Goal: Information Seeking & Learning: Compare options

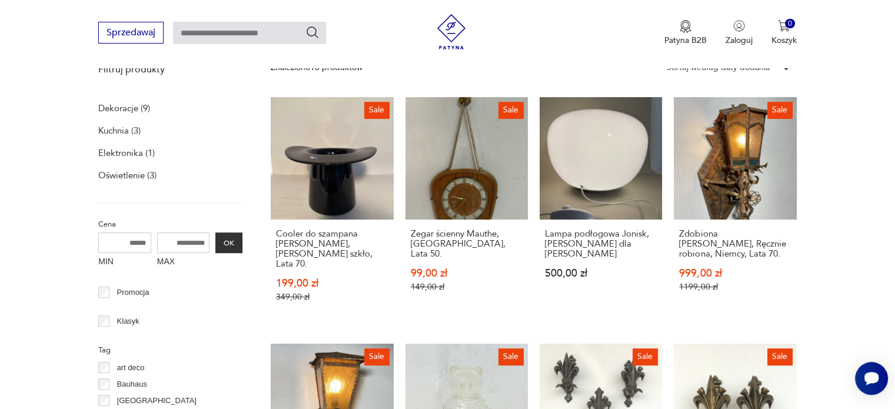
scroll to position [242, 0]
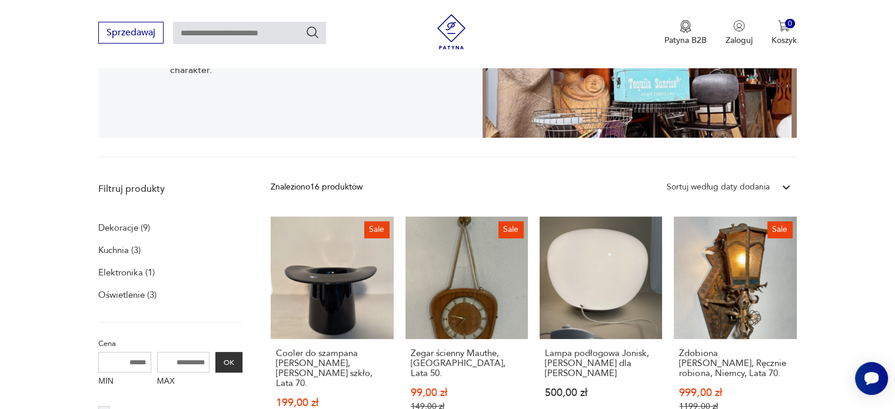
click at [609, 288] on link "Lampa podłogowa Jonisk, [PERSON_NAME] dla Ikea 500,00 zł" at bounding box center [600, 330] width 122 height 228
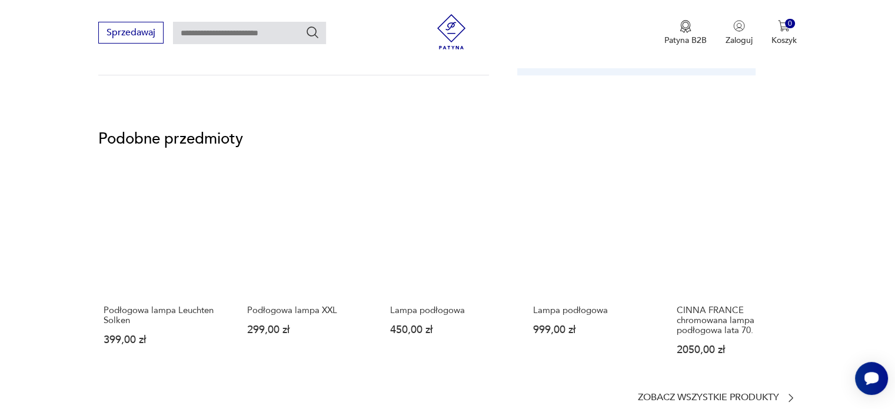
scroll to position [824, 0]
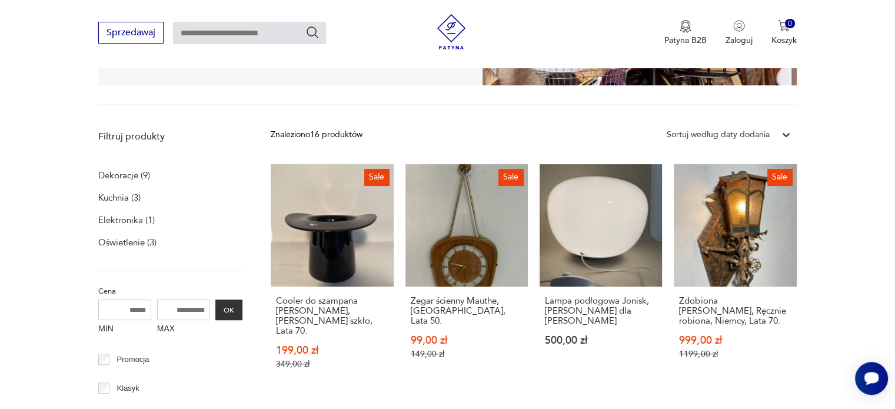
scroll to position [294, 0]
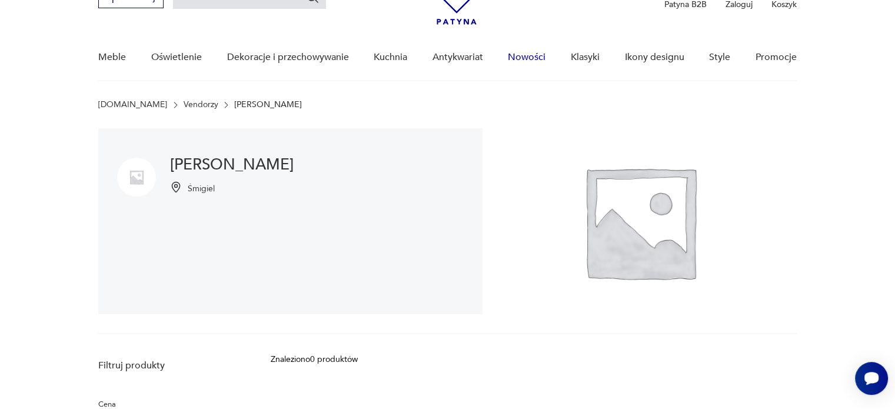
click at [522, 55] on link "Nowości" at bounding box center [527, 57] width 38 height 45
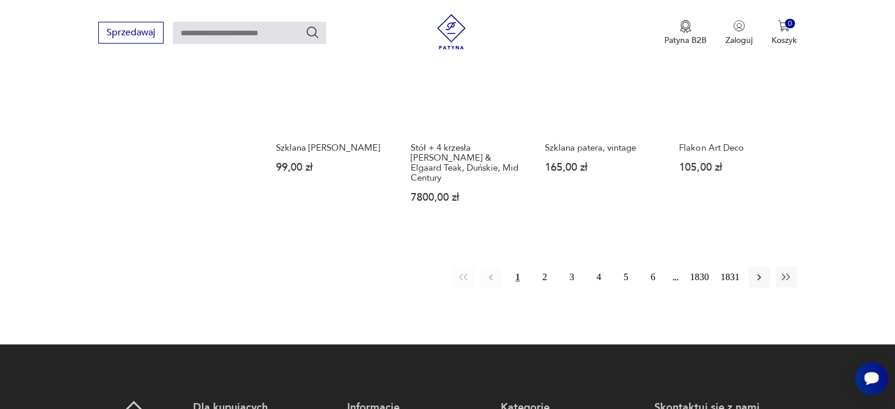
scroll to position [935, 0]
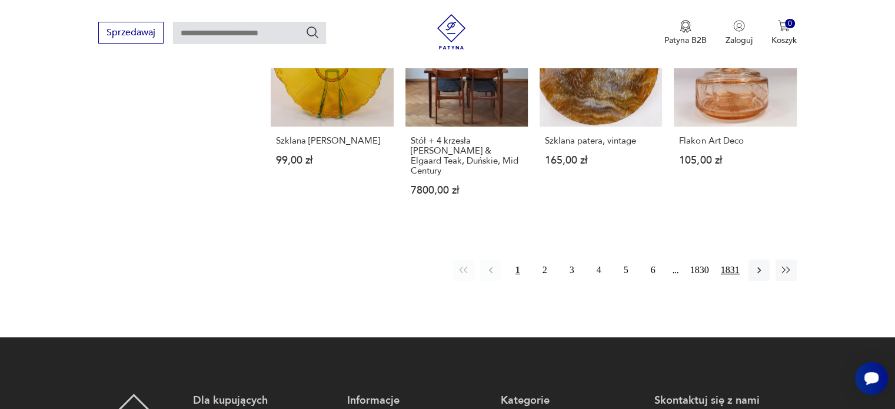
click at [736, 259] on button "1831" at bounding box center [730, 269] width 25 height 21
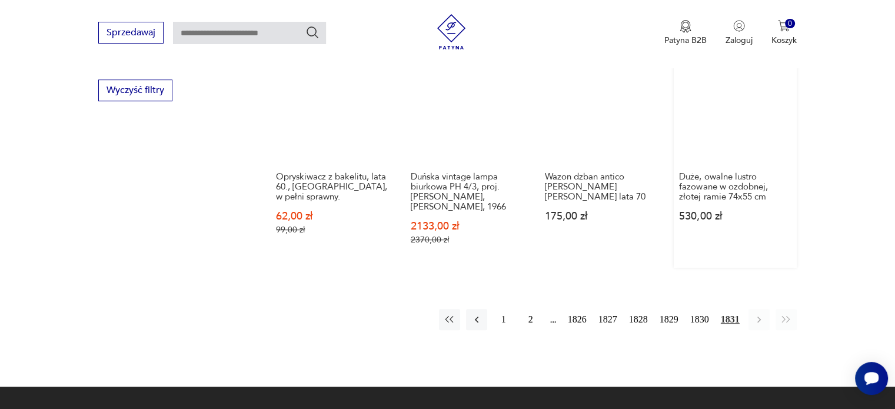
scroll to position [876, 0]
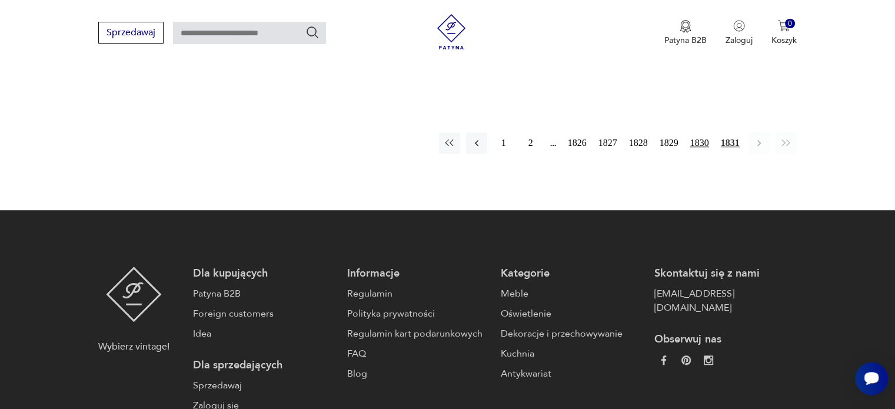
click at [701, 138] on button "1830" at bounding box center [699, 142] width 25 height 21
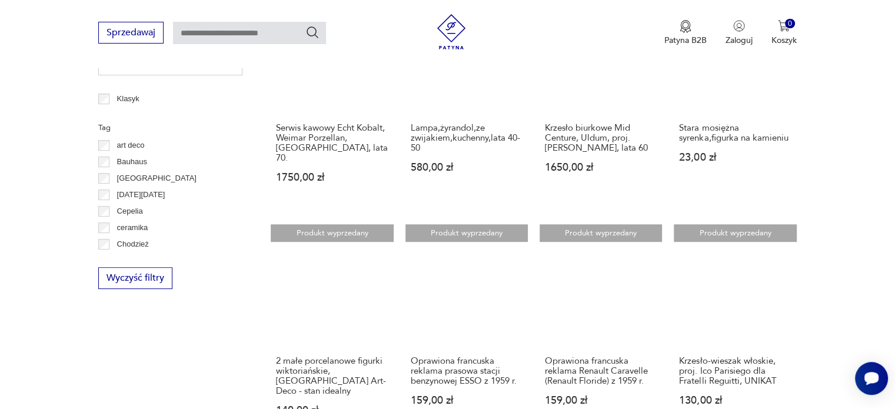
scroll to position [288, 0]
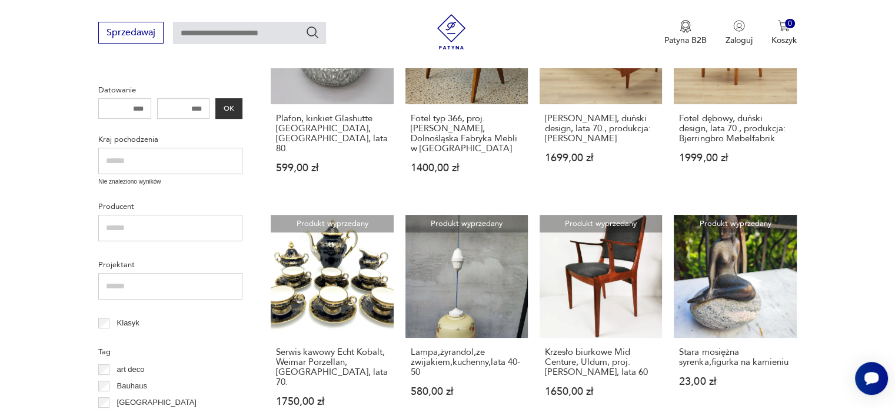
click at [224, 37] on input "text" at bounding box center [249, 33] width 153 height 22
type input "*******"
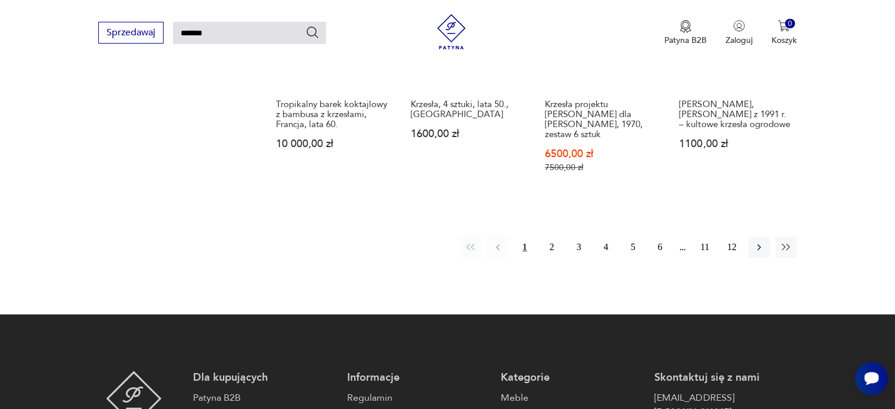
scroll to position [983, 0]
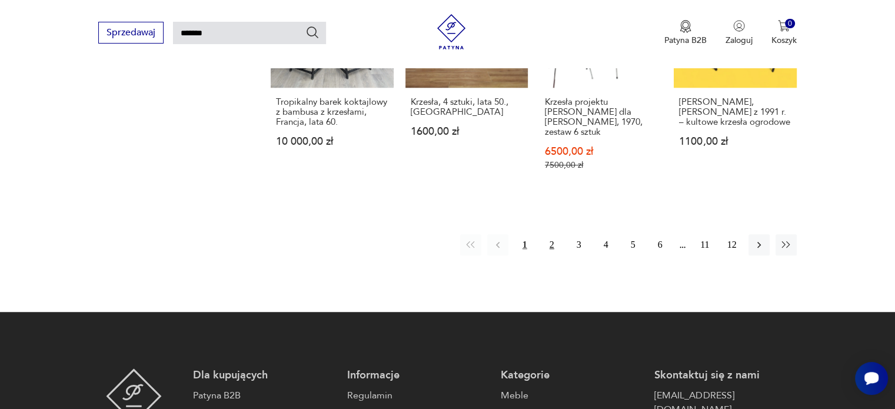
click at [553, 237] on button "2" at bounding box center [551, 244] width 21 height 21
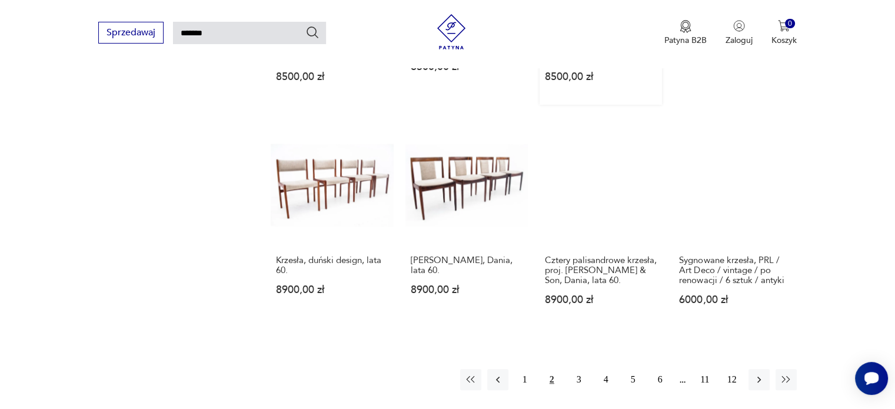
scroll to position [865, 0]
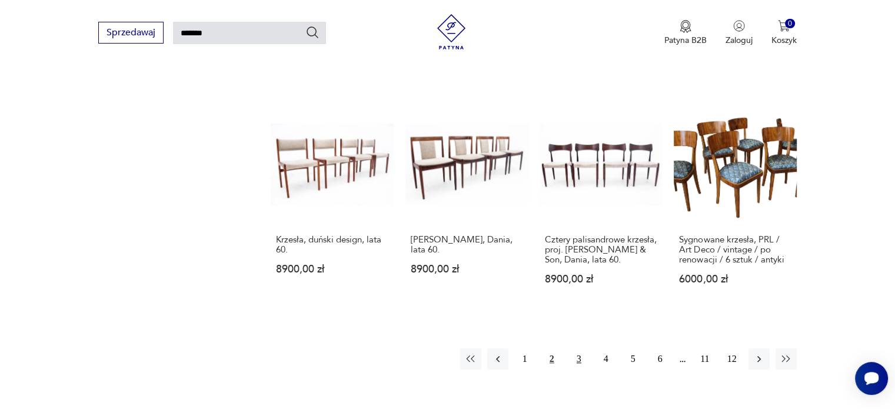
click at [580, 348] on button "3" at bounding box center [578, 358] width 21 height 21
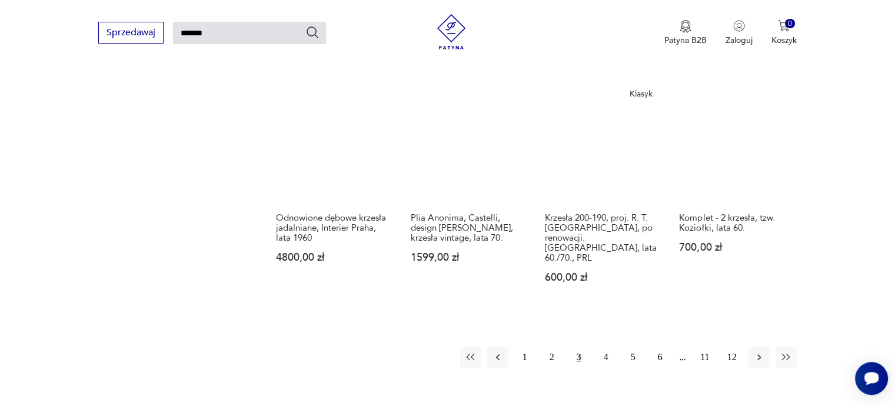
scroll to position [983, 0]
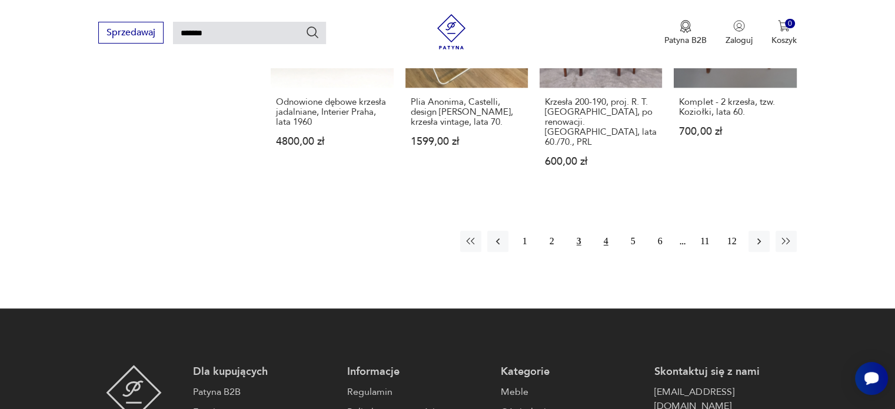
click at [605, 231] on button "4" at bounding box center [605, 241] width 21 height 21
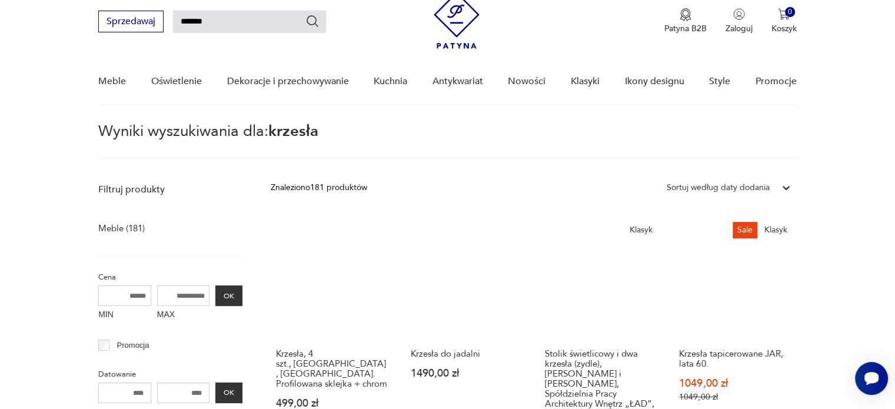
scroll to position [101, 0]
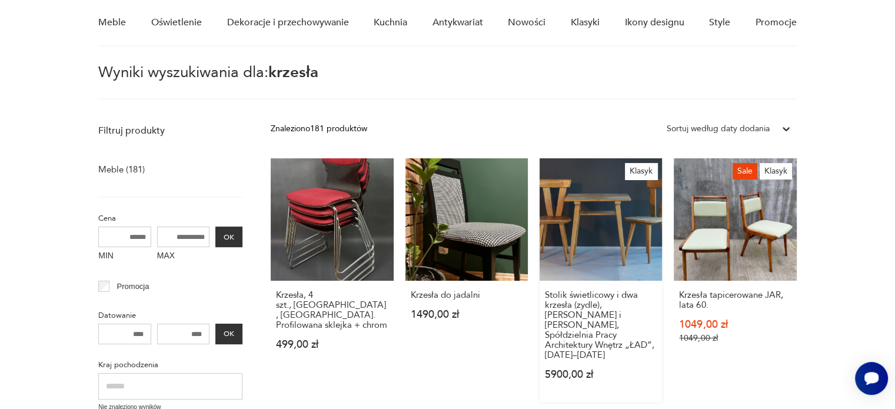
click at [581, 213] on link "Klasyk Stolik świetlicowy i dwa krzesła (zydle), Olgierd Szlekys i Władysław Wi…" at bounding box center [600, 280] width 122 height 244
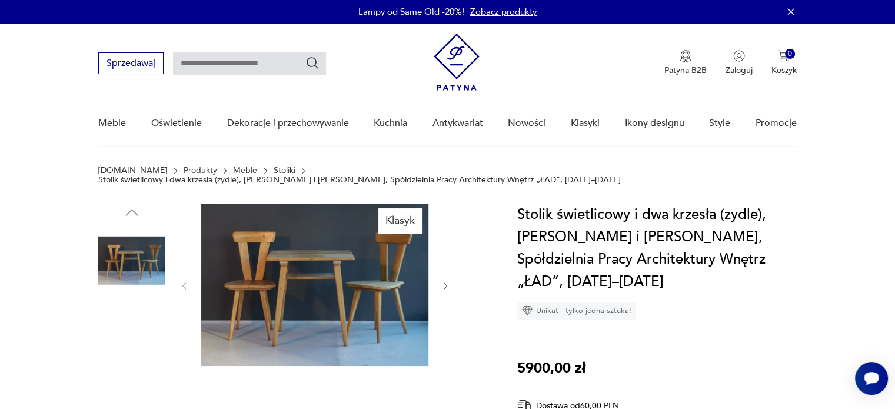
click at [332, 269] on img at bounding box center [314, 285] width 227 height 162
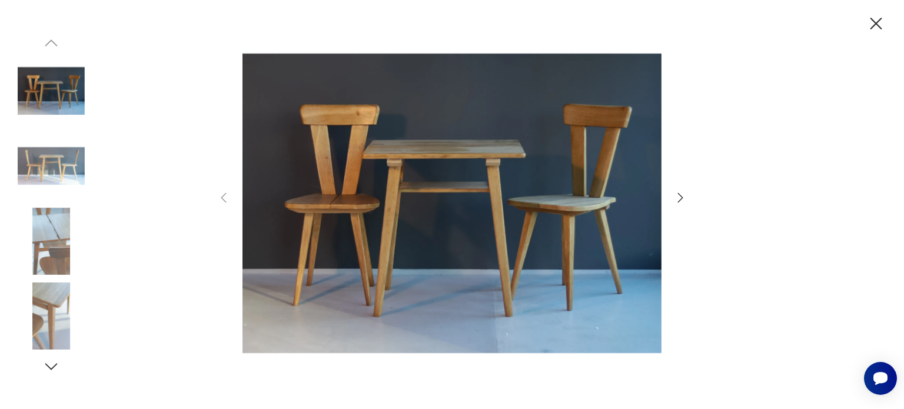
click at [679, 199] on icon "button" at bounding box center [680, 198] width 14 height 14
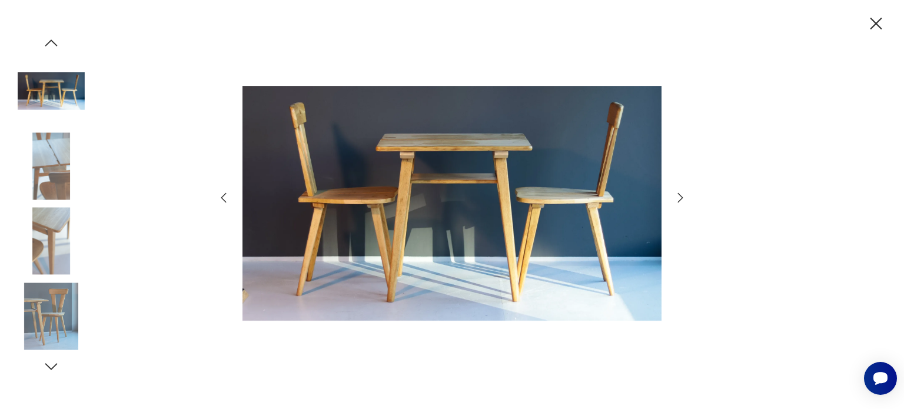
click at [679, 199] on icon "button" at bounding box center [680, 198] width 14 height 14
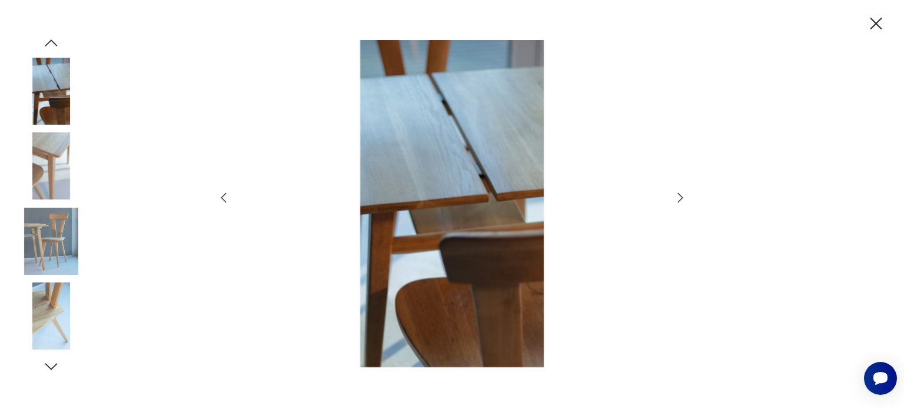
click at [679, 199] on icon "button" at bounding box center [680, 198] width 14 height 14
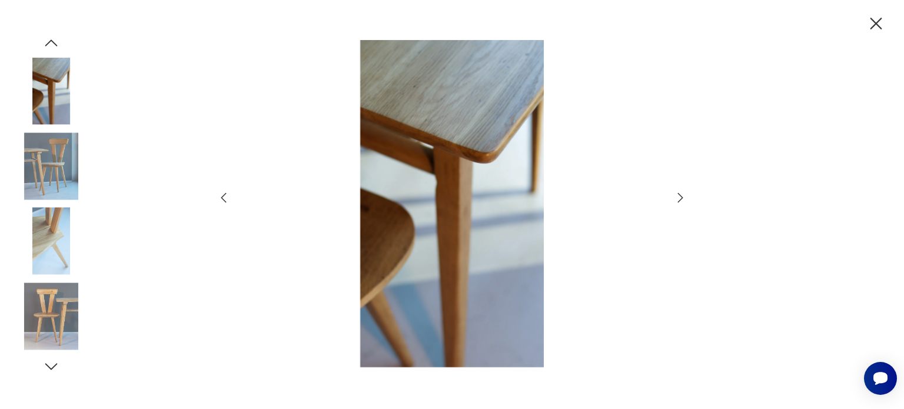
click at [679, 199] on icon "button" at bounding box center [680, 198] width 14 height 14
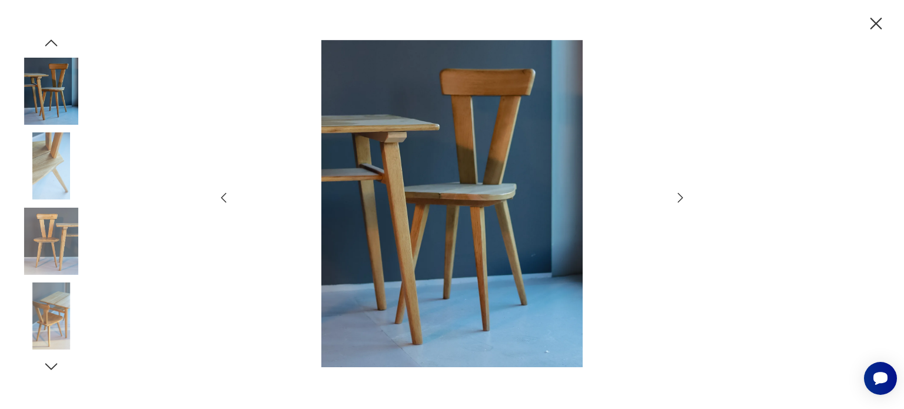
click at [679, 199] on icon "button" at bounding box center [680, 198] width 14 height 14
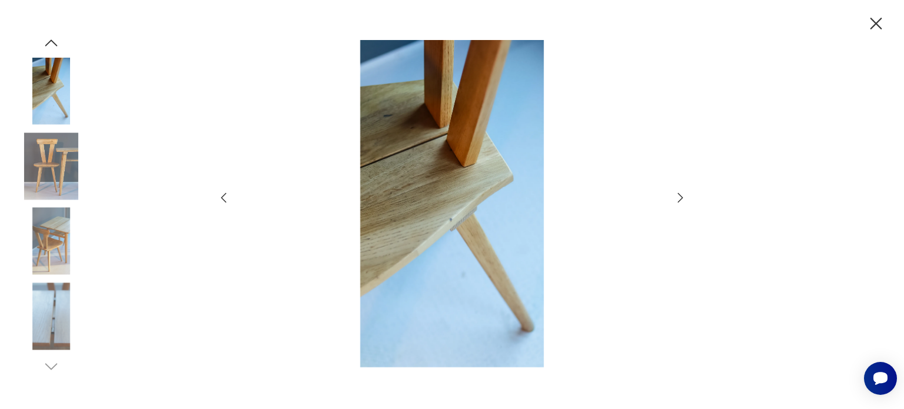
click at [679, 199] on icon "button" at bounding box center [680, 198] width 14 height 14
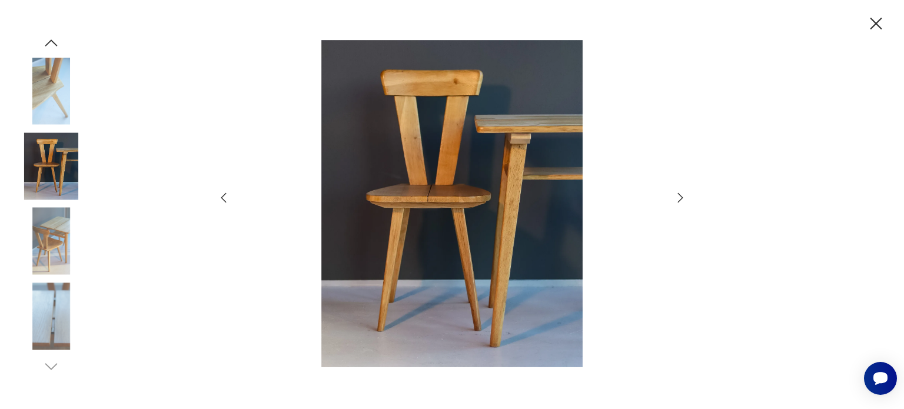
click at [679, 199] on icon "button" at bounding box center [680, 198] width 14 height 14
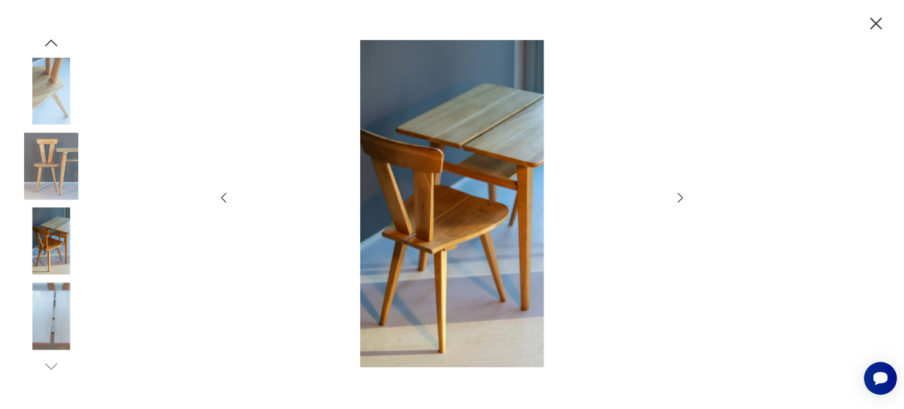
click at [679, 199] on icon "button" at bounding box center [680, 198] width 14 height 14
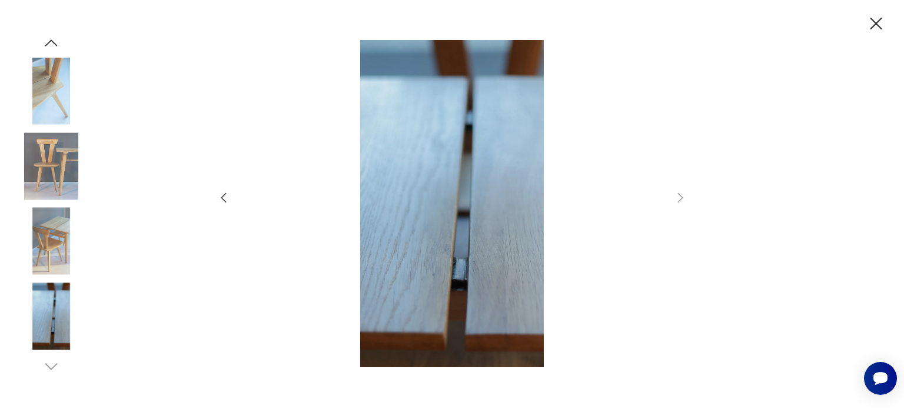
click at [879, 28] on icon "button" at bounding box center [876, 24] width 12 height 12
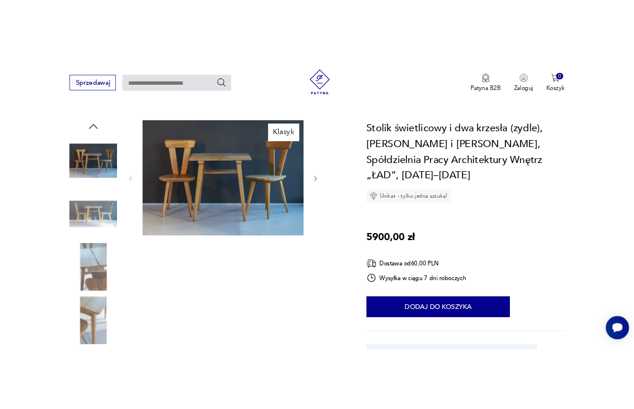
scroll to position [118, 0]
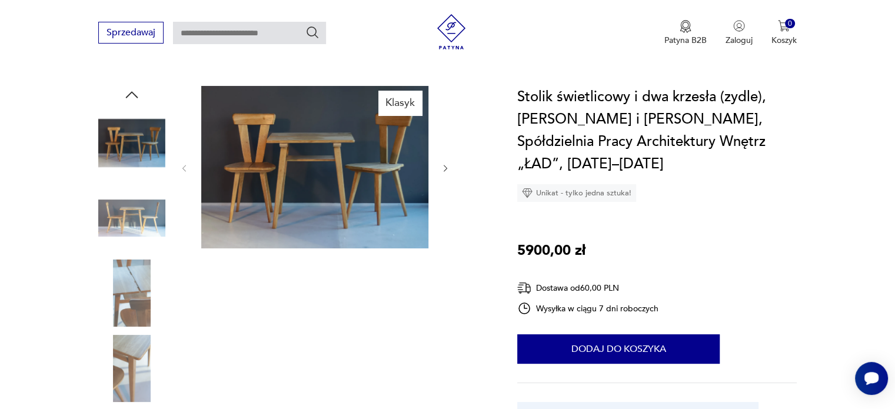
click at [292, 137] on img at bounding box center [314, 167] width 227 height 162
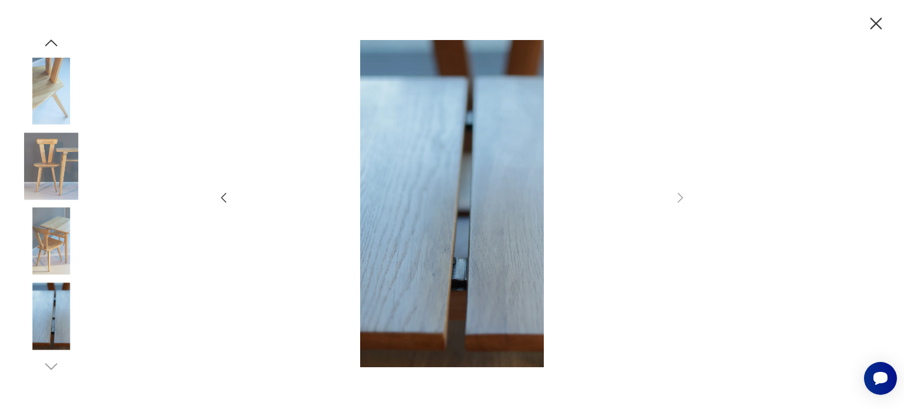
click at [49, 164] on img at bounding box center [51, 165] width 67 height 67
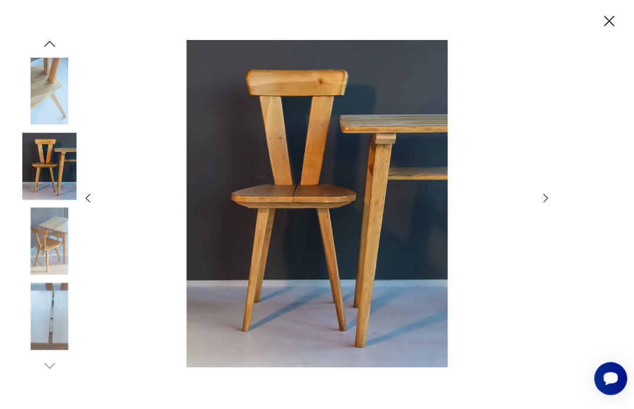
type input "*******"
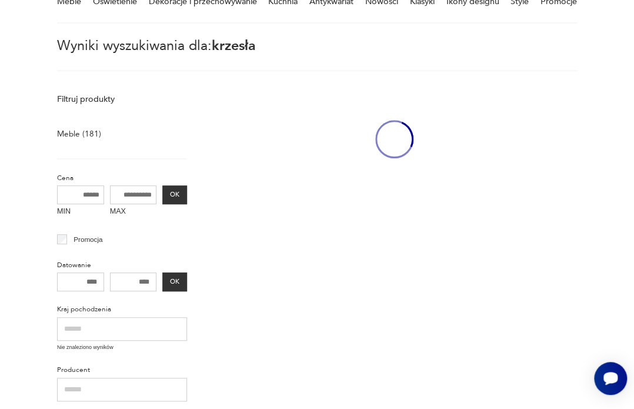
scroll to position [101, 0]
